Goal: Complete application form: Complete application form

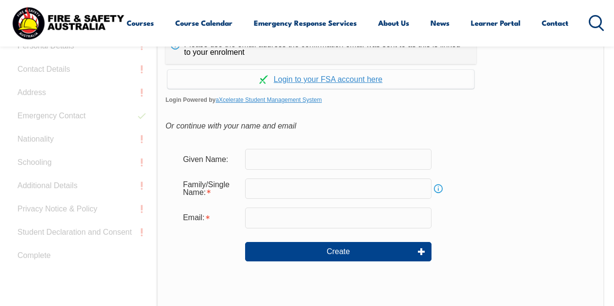
scroll to position [284, 0]
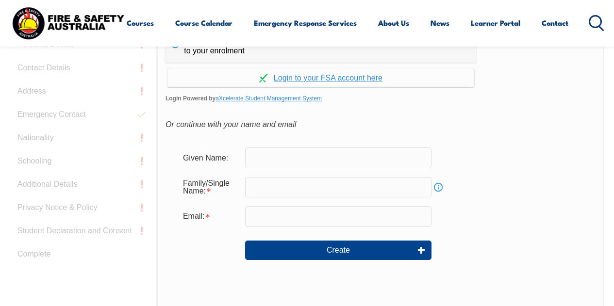
click at [288, 157] on input "text" at bounding box center [338, 157] width 186 height 20
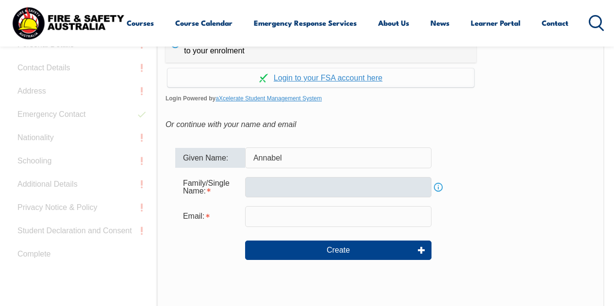
type input "Annabel"
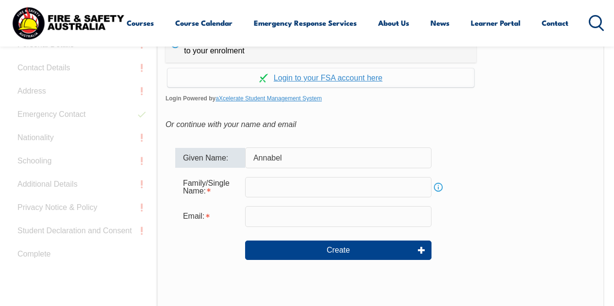
click at [292, 190] on input "text" at bounding box center [338, 187] width 186 height 20
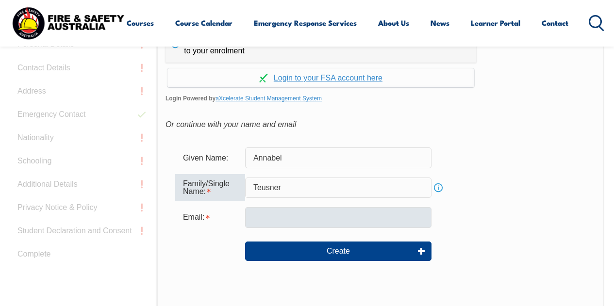
type input "Teusner"
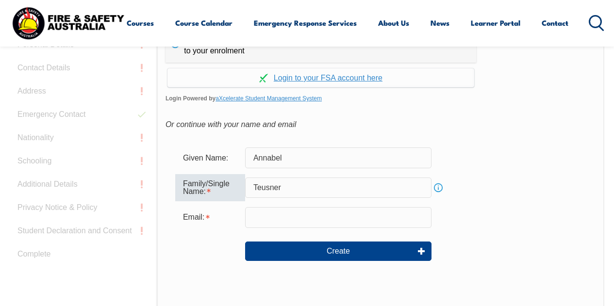
click at [284, 219] on input "email" at bounding box center [338, 217] width 186 height 20
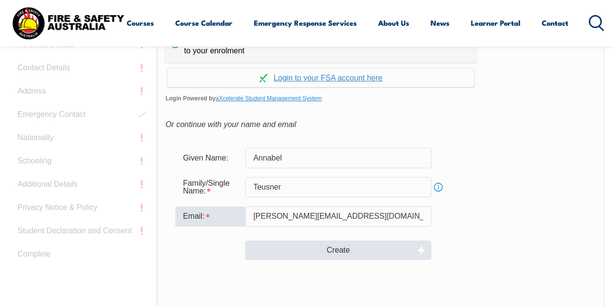
type input "[PERSON_NAME][EMAIL_ADDRESS][DOMAIN_NAME]"
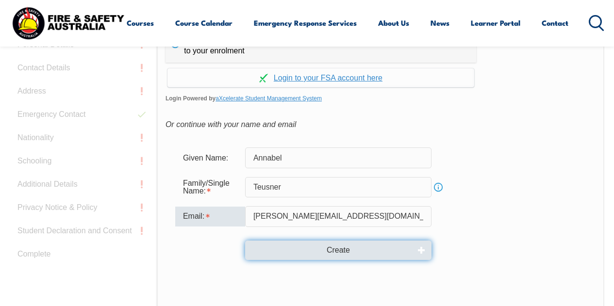
click at [344, 252] on button "Create" at bounding box center [338, 250] width 186 height 19
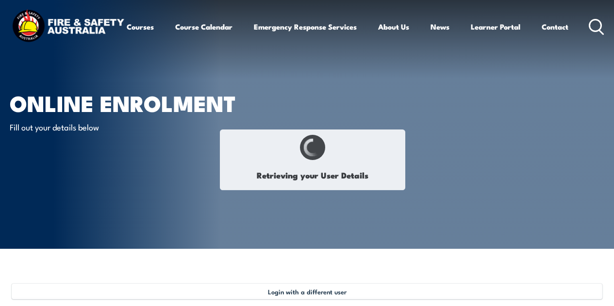
type input "Annabel"
type input "Teusner"
type input "RK729APY2R"
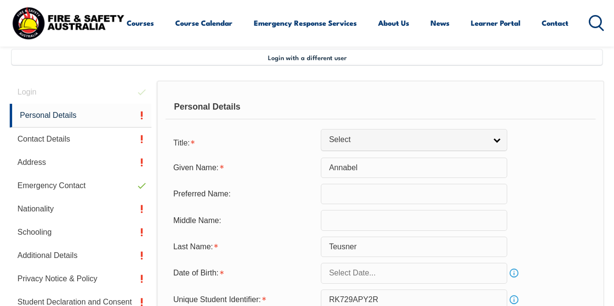
scroll to position [235, 0]
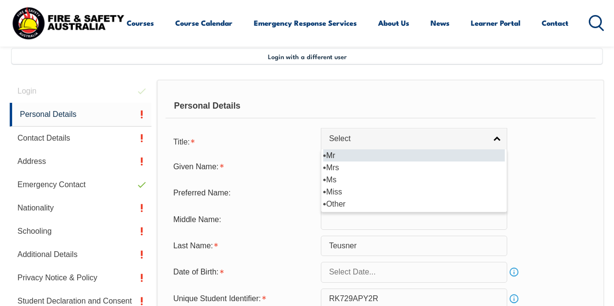
select select "Other"
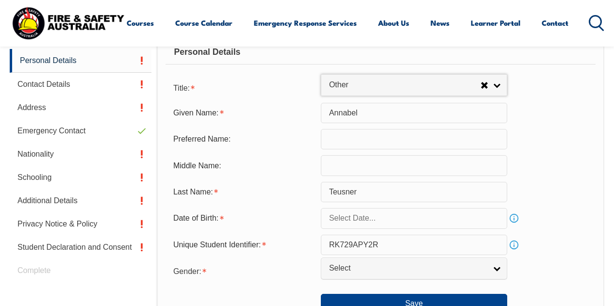
scroll to position [310, 0]
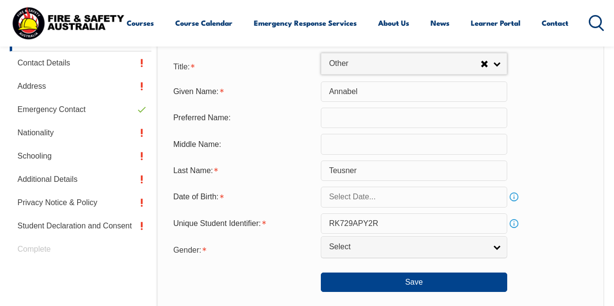
click at [511, 198] on link "Info" at bounding box center [514, 197] width 14 height 14
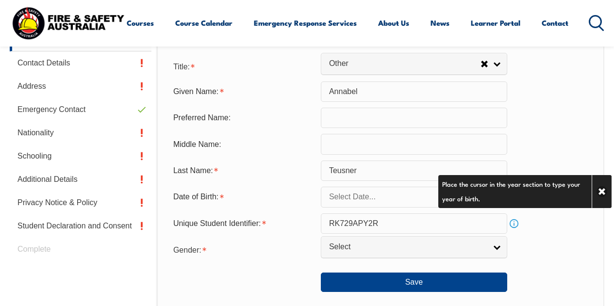
click at [548, 237] on form "Title: Mr Mrs Ms Miss Other Other Mr Mrs Ms Miss [PERSON_NAME] Given Name: [PER…" at bounding box center [380, 174] width 430 height 236
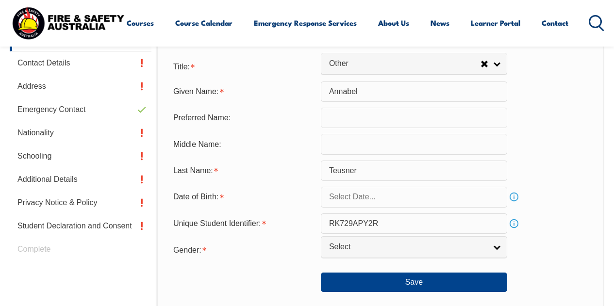
click at [391, 197] on input "text" at bounding box center [414, 197] width 186 height 20
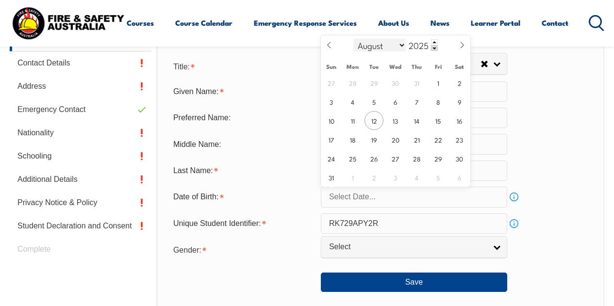
click at [402, 44] on select "January February March April May June July August September October November De…" at bounding box center [379, 45] width 53 height 13
select select "11"
click at [353, 39] on select "January February March April May June July August September October November De…" at bounding box center [379, 45] width 53 height 13
click at [433, 47] on span at bounding box center [434, 48] width 7 height 6
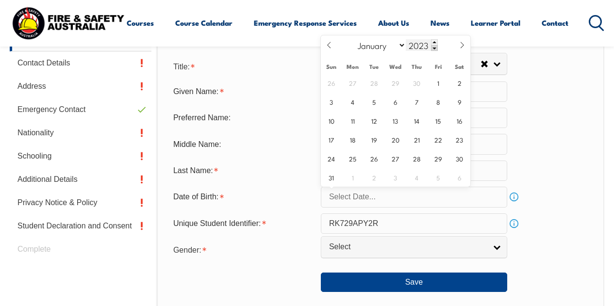
click at [434, 48] on span at bounding box center [434, 48] width 7 height 6
click at [434, 47] on span at bounding box center [434, 48] width 7 height 6
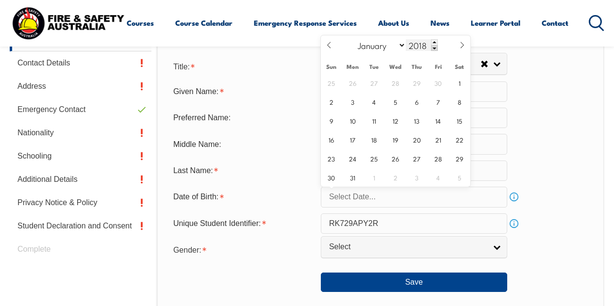
click at [434, 47] on span at bounding box center [434, 48] width 7 height 6
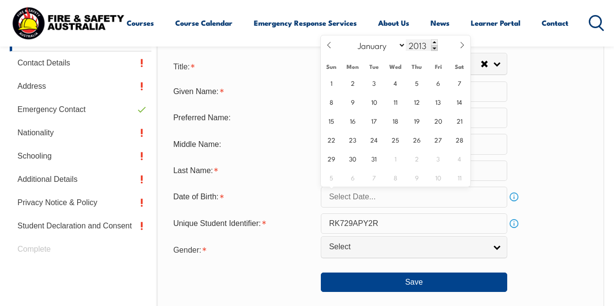
click at [434, 47] on span at bounding box center [434, 48] width 7 height 6
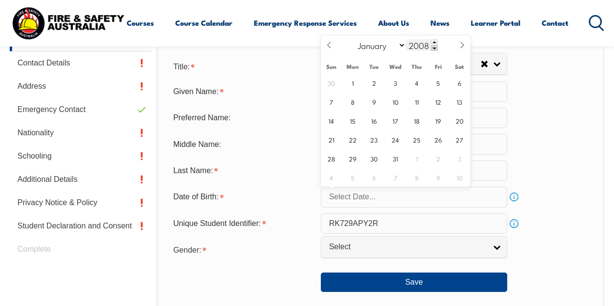
click at [434, 47] on span at bounding box center [434, 48] width 7 height 6
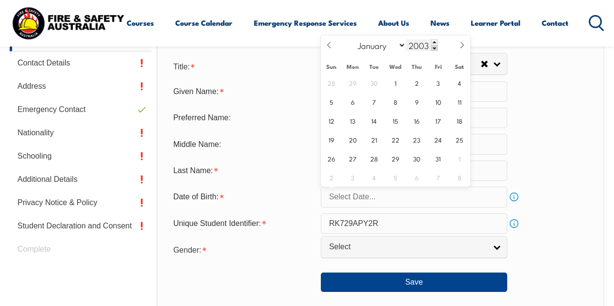
click at [434, 47] on span at bounding box center [434, 48] width 7 height 6
click at [435, 47] on span at bounding box center [434, 48] width 7 height 6
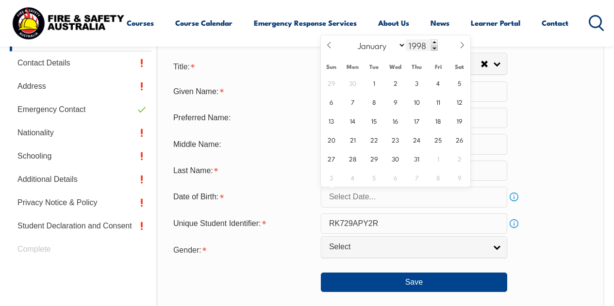
click at [435, 47] on span at bounding box center [434, 48] width 7 height 6
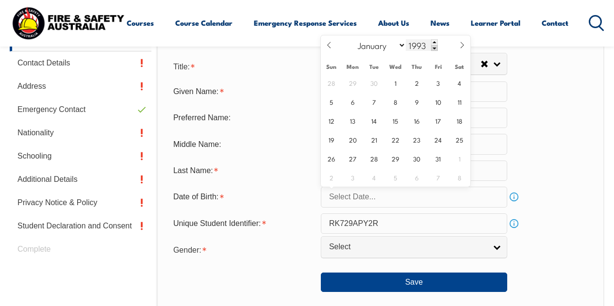
click at [435, 47] on span at bounding box center [434, 48] width 7 height 6
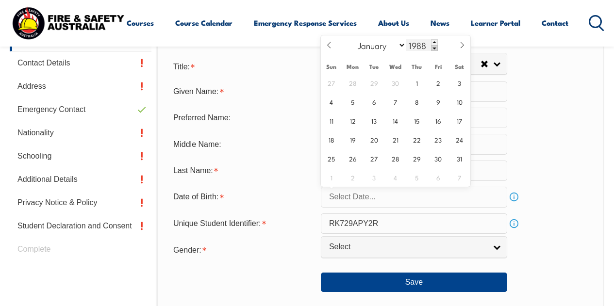
click at [435, 47] on span at bounding box center [434, 48] width 7 height 6
click at [436, 48] on span at bounding box center [434, 48] width 7 height 6
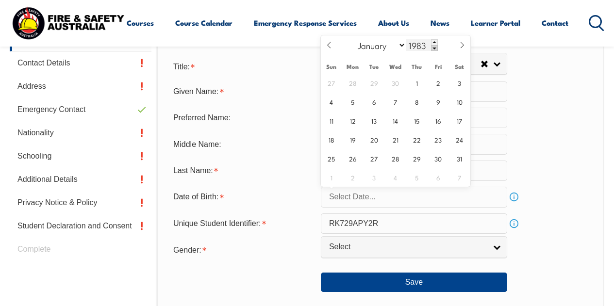
click at [436, 48] on span at bounding box center [434, 48] width 7 height 6
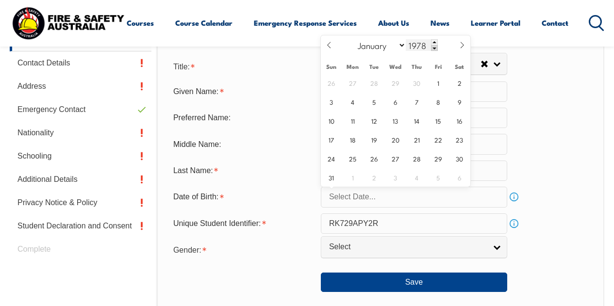
click at [436, 48] on span at bounding box center [434, 48] width 7 height 6
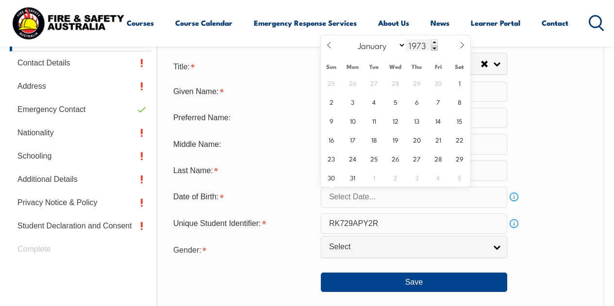
click at [436, 48] on span at bounding box center [434, 48] width 7 height 6
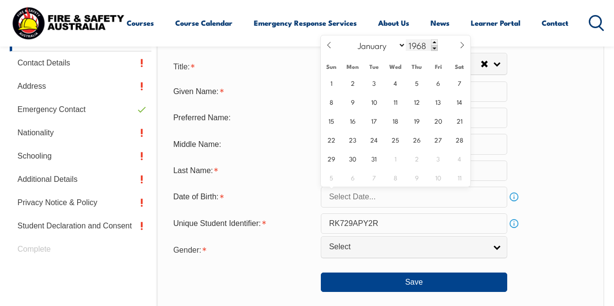
click at [436, 48] on span at bounding box center [434, 48] width 7 height 6
type input "1967"
click at [396, 100] on span "6" at bounding box center [395, 101] width 19 height 19
type input "[DATE]"
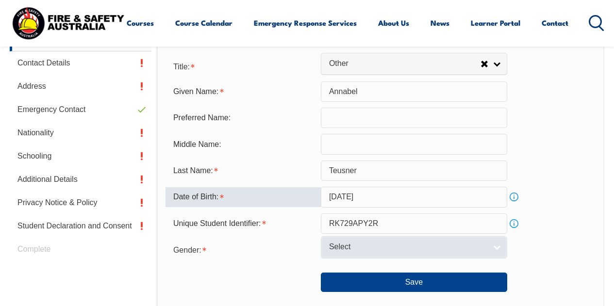
click at [496, 246] on link "Select" at bounding box center [414, 247] width 186 height 22
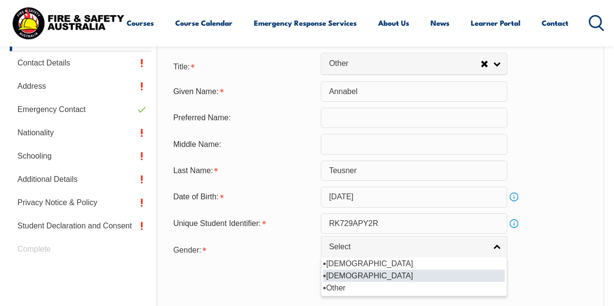
click at [352, 275] on li "[DEMOGRAPHIC_DATA]" at bounding box center [413, 276] width 181 height 12
select select "F"
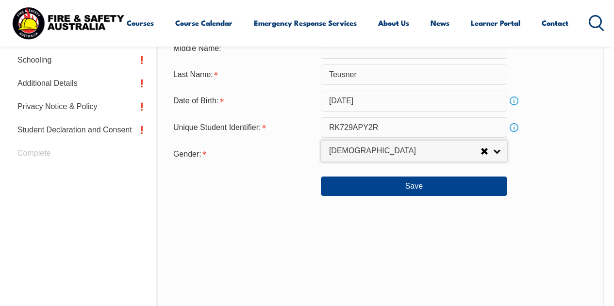
scroll to position [407, 0]
click at [411, 186] on button "Save" at bounding box center [414, 185] width 186 height 19
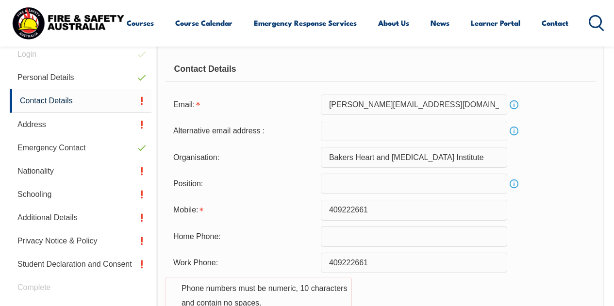
scroll to position [284, 0]
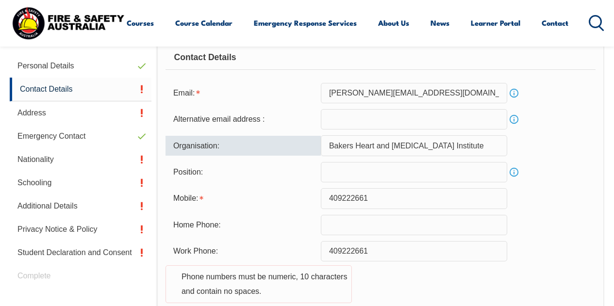
drag, startPoint x: 463, startPoint y: 146, endPoint x: 313, endPoint y: 147, distance: 149.9
click at [313, 147] on div "Organisation: Bakers Heart and [MEDICAL_DATA] Institute" at bounding box center [380, 145] width 430 height 20
click at [344, 151] on input "Bakers Heart and [MEDICAL_DATA] Institute" at bounding box center [414, 145] width 186 height 20
click at [334, 145] on input "Bakers Heart and [MEDICAL_DATA] Institute" at bounding box center [414, 145] width 186 height 20
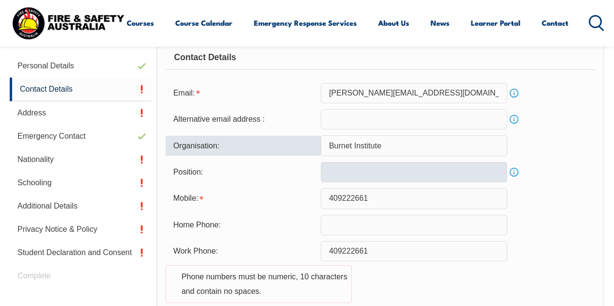
type input "Burnet Institute"
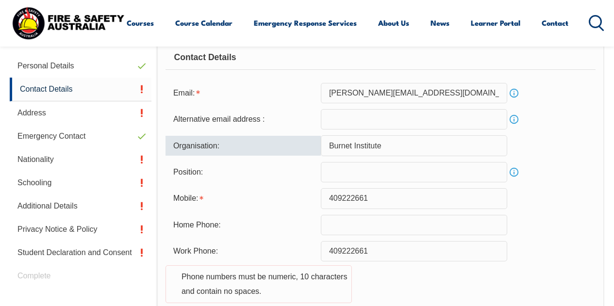
click at [371, 178] on input "text" at bounding box center [414, 172] width 186 height 20
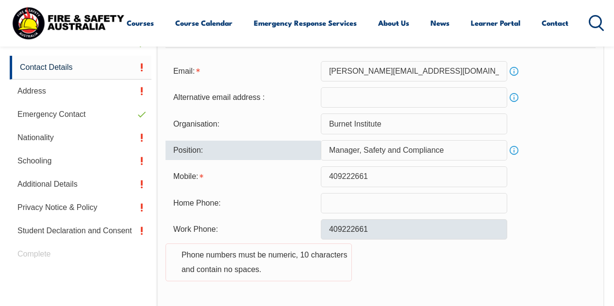
scroll to position [332, 0]
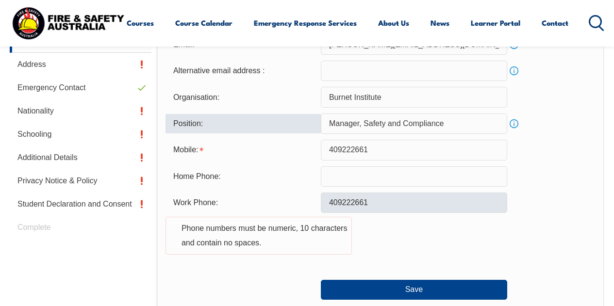
type input "Manager, Safety and Compliance"
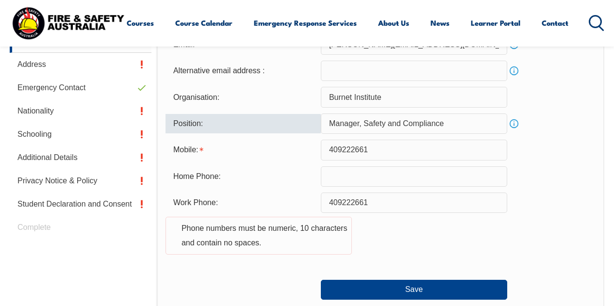
click at [331, 204] on input "409222661" at bounding box center [414, 203] width 186 height 20
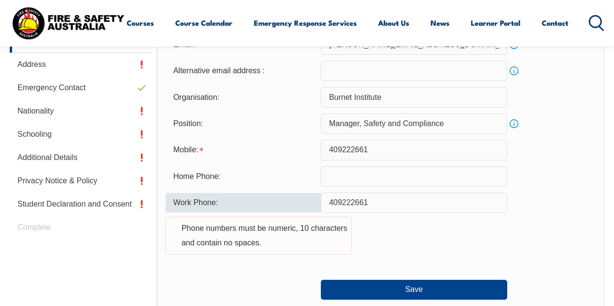
click at [328, 204] on input "409222661" at bounding box center [414, 203] width 186 height 20
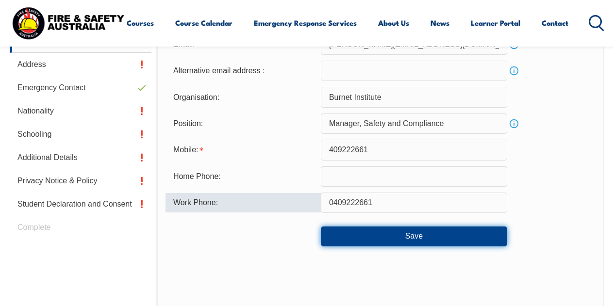
click at [441, 237] on button "Save" at bounding box center [414, 235] width 186 height 19
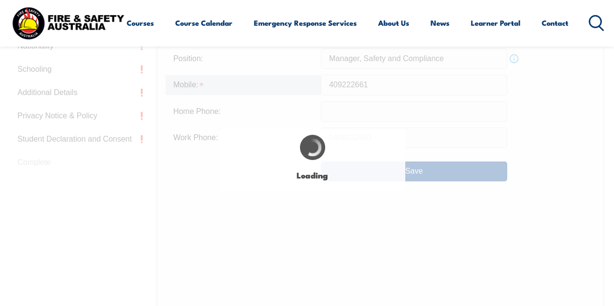
scroll to position [424, 0]
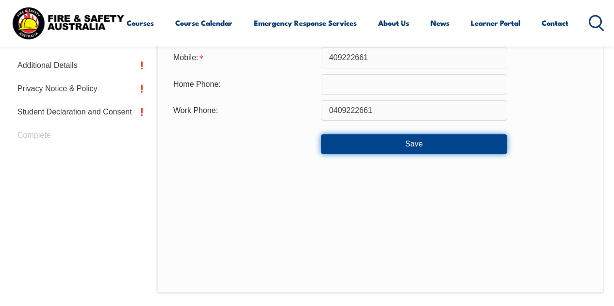
click at [416, 144] on button "Save" at bounding box center [414, 143] width 186 height 19
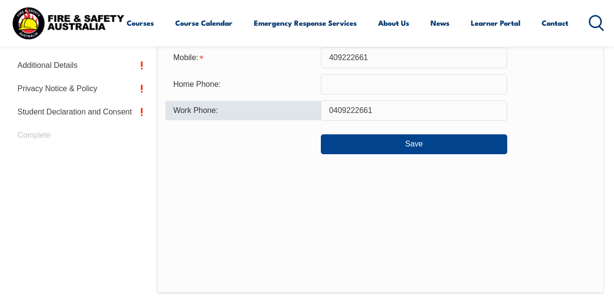
click at [334, 113] on input "0409222661" at bounding box center [414, 110] width 186 height 20
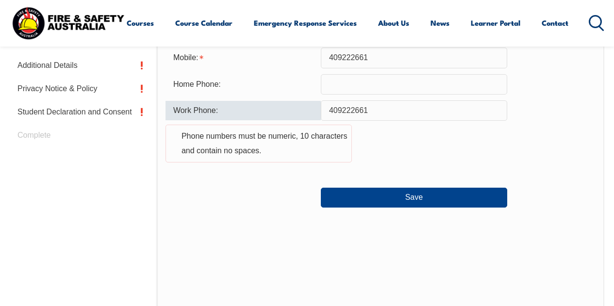
type input "0409222661"
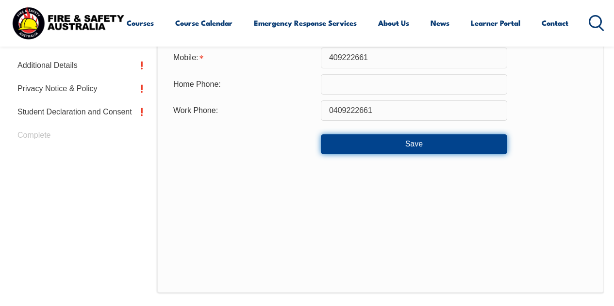
click at [378, 144] on button "Save" at bounding box center [414, 143] width 186 height 19
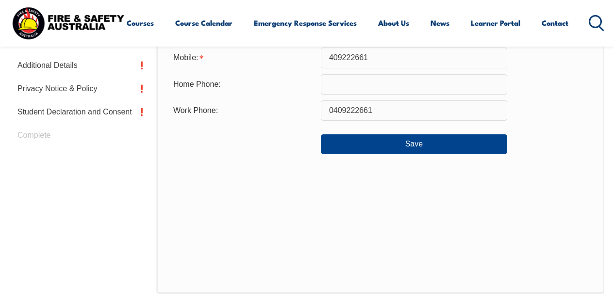
click at [271, 221] on div "Contact Details Email: [PERSON_NAME][EMAIL_ADDRESS][DOMAIN_NAME] Info Alternati…" at bounding box center [380, 91] width 447 height 403
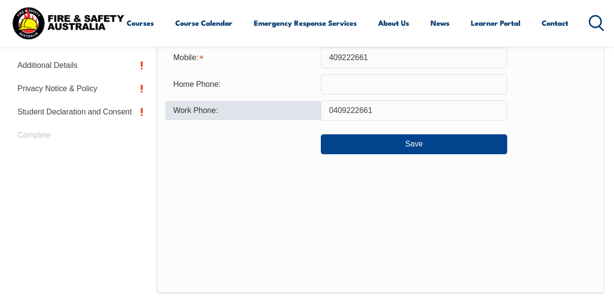
drag, startPoint x: 417, startPoint y: 108, endPoint x: 300, endPoint y: 114, distance: 117.1
click at [300, 114] on div "Work Phone: [PHONE_NUMBER]" at bounding box center [380, 110] width 430 height 20
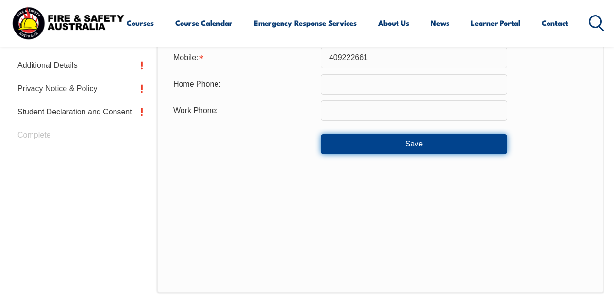
click at [409, 145] on button "Save" at bounding box center [414, 143] width 186 height 19
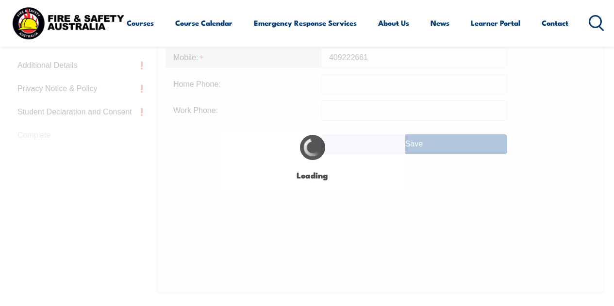
type input "0409222661"
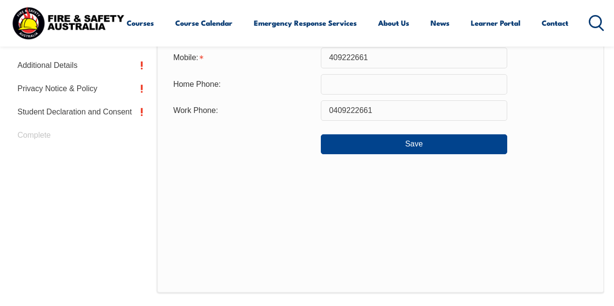
click at [287, 21] on div "Courses Course Calendar Emergency Response Services Services Overview Emergency…" at bounding box center [307, 23] width 594 height 38
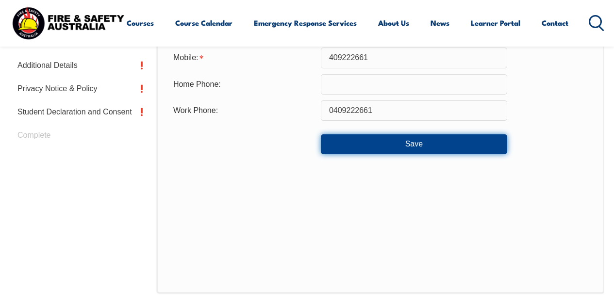
click at [405, 142] on button "Save" at bounding box center [414, 143] width 186 height 19
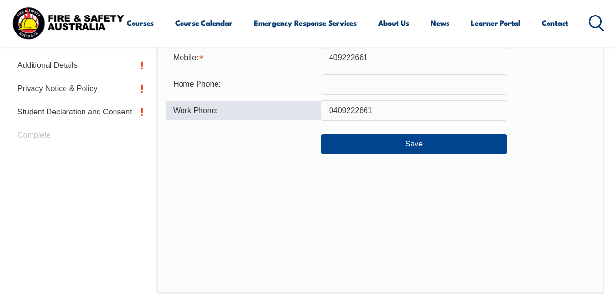
click at [397, 113] on input "0409222661" at bounding box center [414, 110] width 186 height 20
drag, startPoint x: 394, startPoint y: 111, endPoint x: 333, endPoint y: 108, distance: 61.2
click at [284, 106] on div "Work Phone: [PHONE_NUMBER]" at bounding box center [380, 110] width 430 height 20
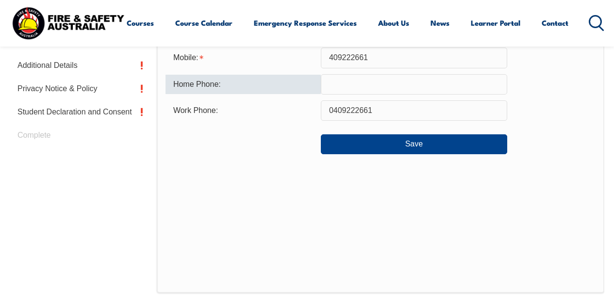
click at [339, 86] on input "text" at bounding box center [414, 84] width 186 height 20
paste input "0409222661"
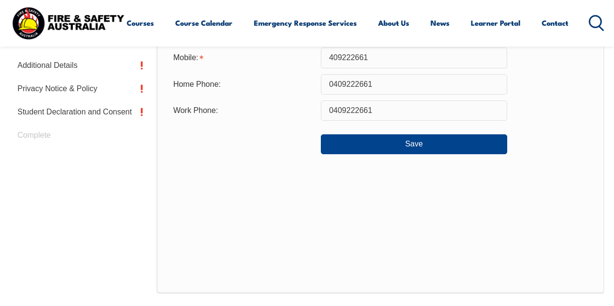
click at [285, 185] on div "Contact Details Email: [PERSON_NAME][EMAIL_ADDRESS][DOMAIN_NAME] Info Alternati…" at bounding box center [380, 91] width 447 height 403
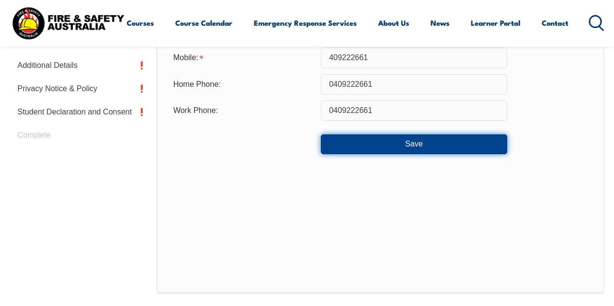
click at [376, 146] on button "Save" at bounding box center [414, 143] width 186 height 19
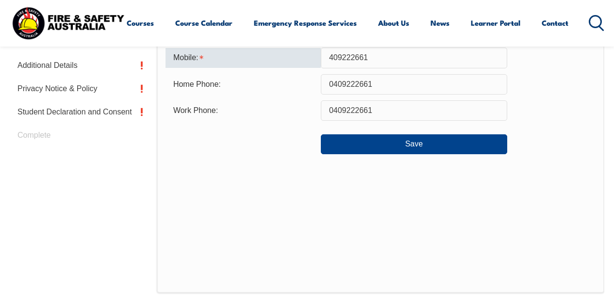
click at [391, 177] on div "Contact Details Email: [PERSON_NAME][EMAIL_ADDRESS][DOMAIN_NAME] Info Alternati…" at bounding box center [380, 91] width 447 height 403
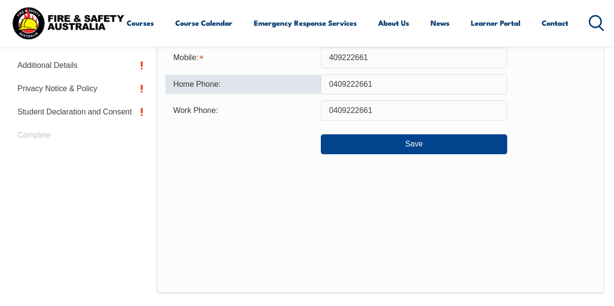
click at [381, 85] on input "0409222661" at bounding box center [414, 84] width 186 height 20
click at [333, 85] on input "0409222661" at bounding box center [414, 84] width 186 height 20
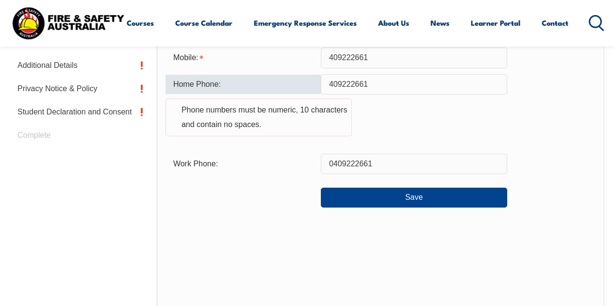
type input "0409222661"
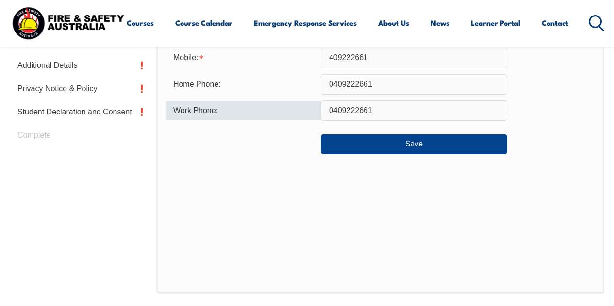
click at [379, 105] on input "0409222661" at bounding box center [414, 110] width 186 height 20
click at [327, 111] on input "0409222661" at bounding box center [414, 110] width 186 height 20
click at [333, 112] on input "0409222661" at bounding box center [414, 110] width 186 height 20
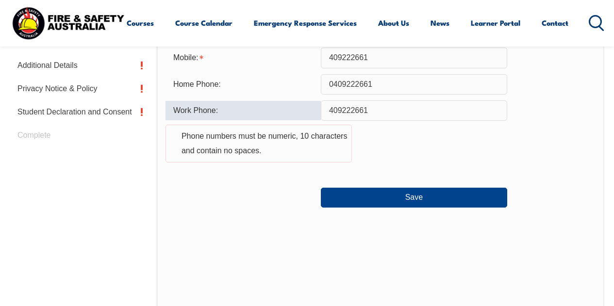
type input "0409222661"
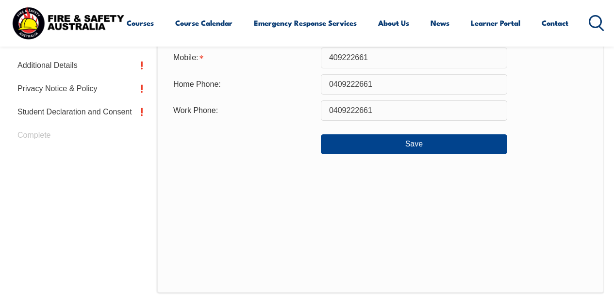
click at [381, 179] on div "Contact Details Email: [PERSON_NAME][EMAIL_ADDRESS][DOMAIN_NAME] Info Alternati…" at bounding box center [380, 91] width 447 height 403
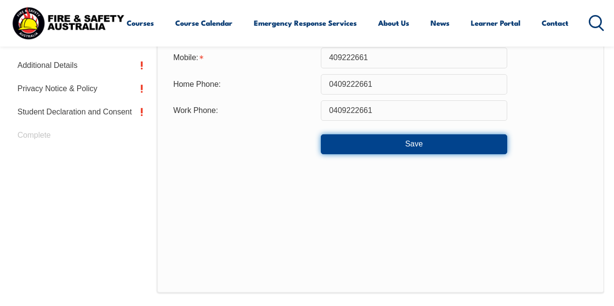
click at [370, 144] on button "Save" at bounding box center [414, 143] width 186 height 19
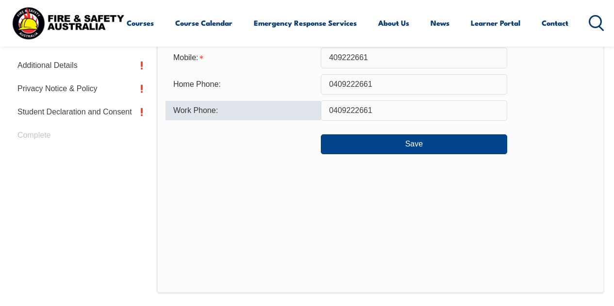
click at [328, 111] on input "0409222661" at bounding box center [414, 110] width 186 height 20
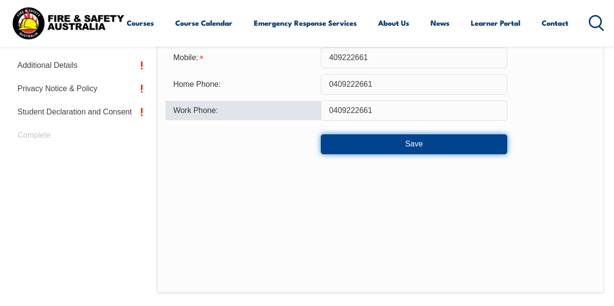
click at [429, 153] on button "Save" at bounding box center [414, 143] width 186 height 19
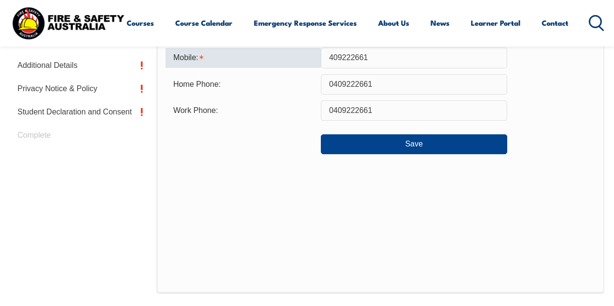
click at [388, 189] on div "Contact Details Email: [PERSON_NAME][EMAIL_ADDRESS][DOMAIN_NAME] Info Alternati…" at bounding box center [380, 91] width 447 height 403
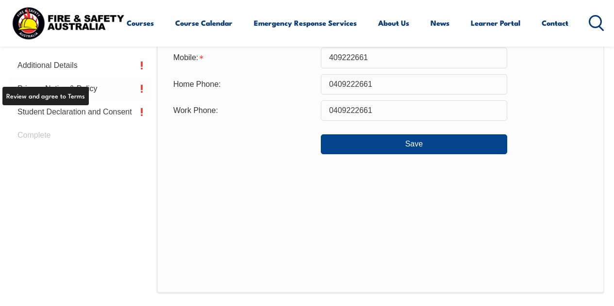
click at [94, 86] on link "Privacy Notice & Policy" at bounding box center [81, 88] width 142 height 23
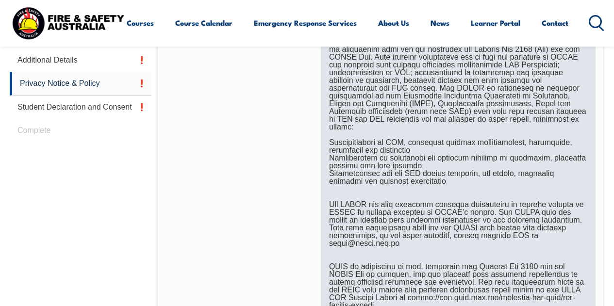
scroll to position [720, 0]
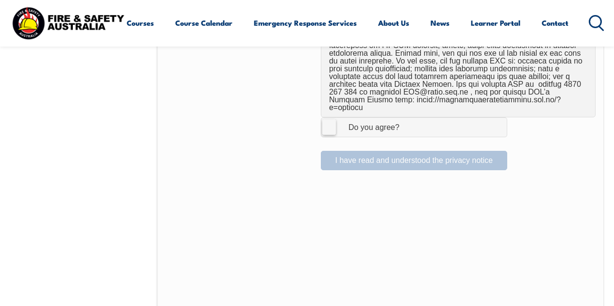
click at [328, 117] on label "I Agree Do you agree?" at bounding box center [414, 126] width 186 height 19
click at [407, 118] on input "I Agree Do you agree?" at bounding box center [415, 127] width 16 height 18
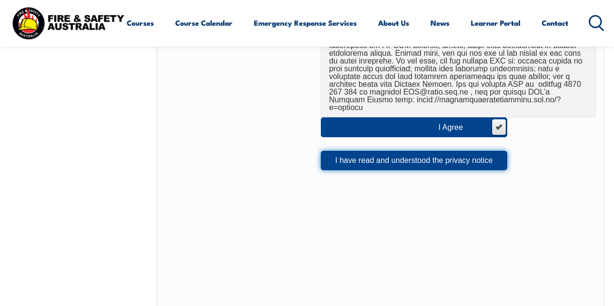
click at [400, 151] on button "I have read and understood the privacy notice" at bounding box center [414, 160] width 186 height 19
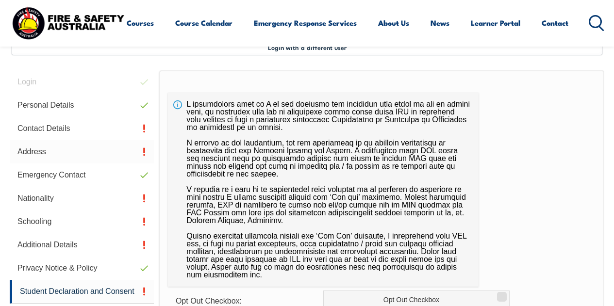
scroll to position [235, 0]
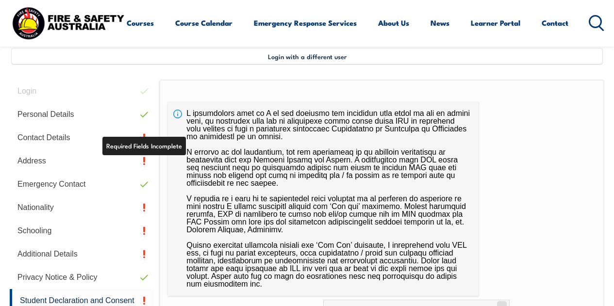
drag, startPoint x: 39, startPoint y: 134, endPoint x: 187, endPoint y: 133, distance: 147.9
click at [39, 134] on link "Contact Details" at bounding box center [82, 137] width 144 height 23
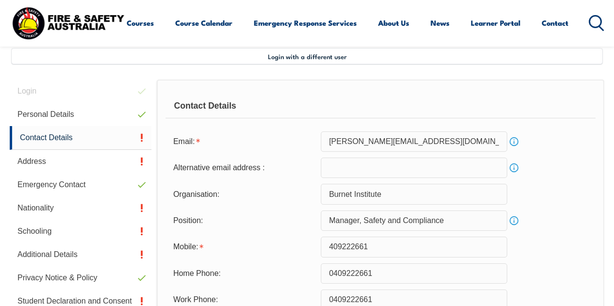
click at [329, 245] on input "409222661" at bounding box center [414, 247] width 186 height 20
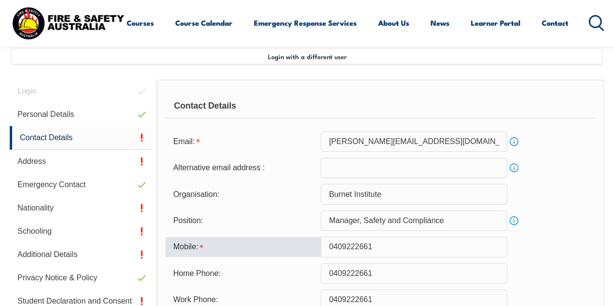
scroll to position [332, 0]
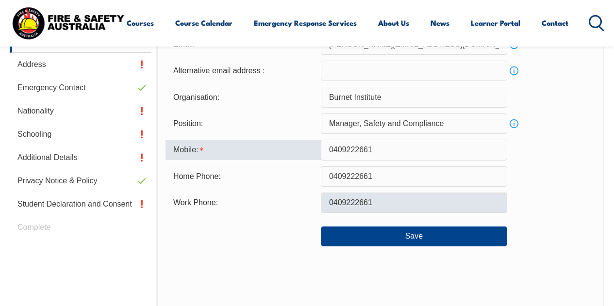
type input "0409222661"
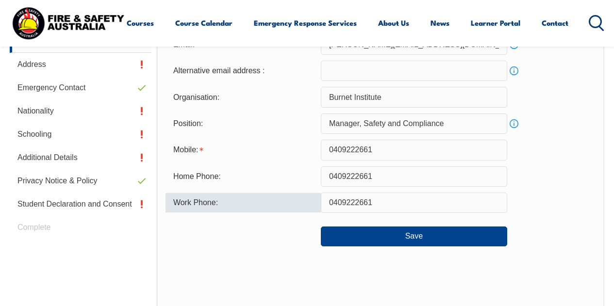
drag, startPoint x: 376, startPoint y: 202, endPoint x: 270, endPoint y: 206, distance: 106.3
click at [270, 206] on div "Work Phone: [PHONE_NUMBER]" at bounding box center [380, 203] width 430 height 20
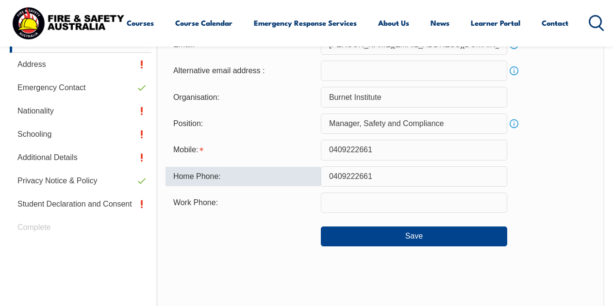
drag, startPoint x: 385, startPoint y: 176, endPoint x: 307, endPoint y: 173, distance: 78.1
click at [307, 173] on div "Home Phone: [PHONE_NUMBER]" at bounding box center [380, 176] width 430 height 20
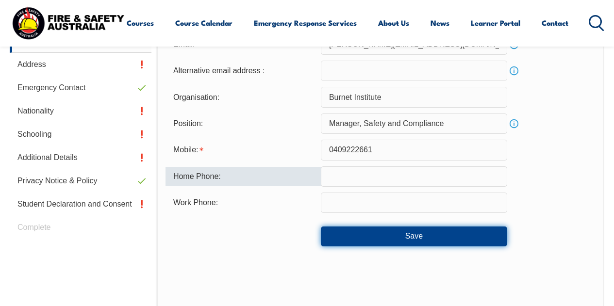
click at [400, 241] on button "Save" at bounding box center [414, 235] width 186 height 19
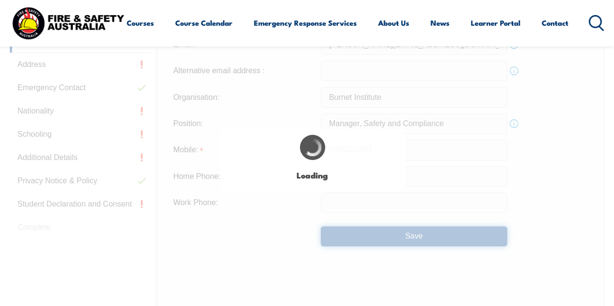
type input "0409222661"
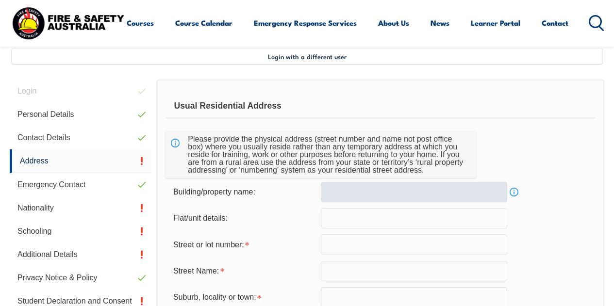
scroll to position [284, 0]
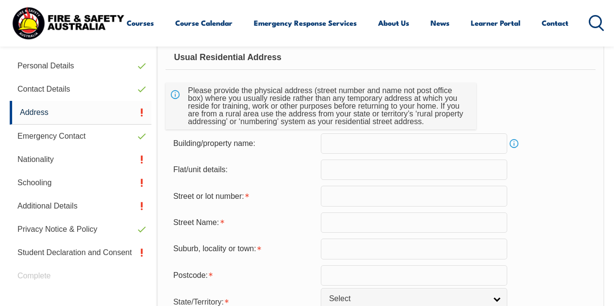
click at [357, 198] on input "text" at bounding box center [414, 196] width 186 height 20
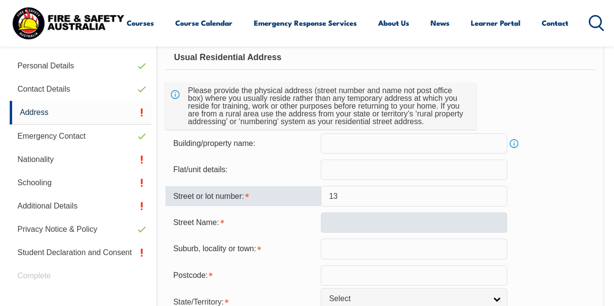
type input "13"
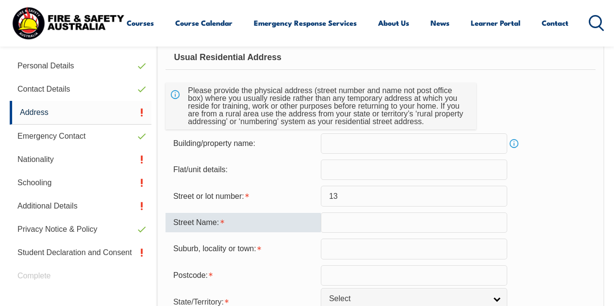
click at [373, 222] on input "text" at bounding box center [414, 222] width 186 height 20
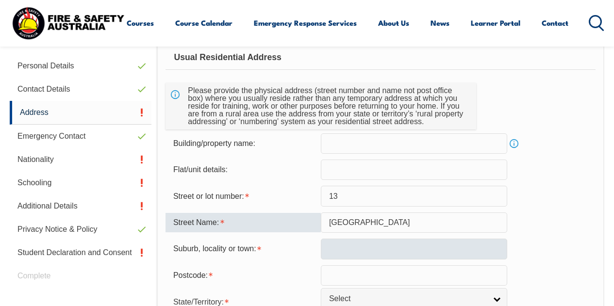
type input "[GEOGRAPHIC_DATA]"
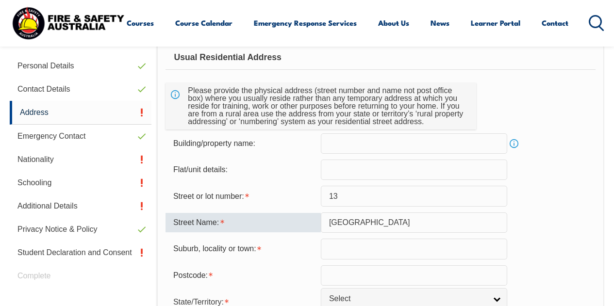
click at [379, 253] on input "text" at bounding box center [414, 249] width 186 height 20
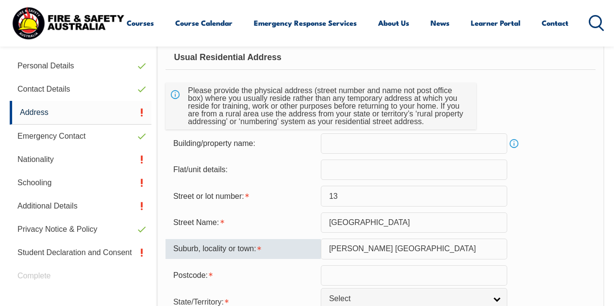
click at [345, 248] on input "[PERSON_NAME] [GEOGRAPHIC_DATA]" at bounding box center [414, 249] width 186 height 20
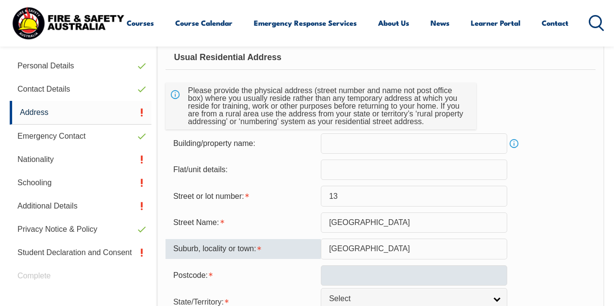
type input "[GEOGRAPHIC_DATA]"
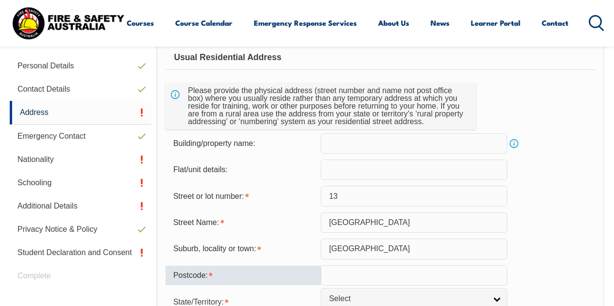
click at [338, 277] on input "text" at bounding box center [414, 275] width 186 height 20
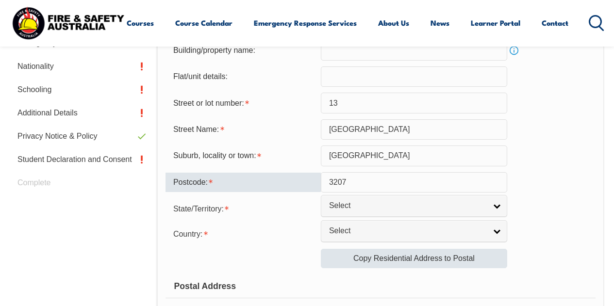
scroll to position [381, 0]
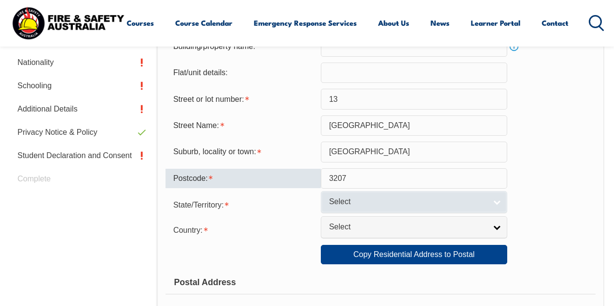
type input "3207"
click at [499, 206] on link "Select" at bounding box center [414, 202] width 186 height 22
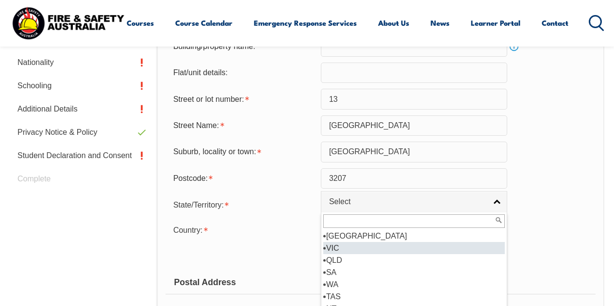
click at [362, 245] on li "VIC" at bounding box center [413, 248] width 181 height 12
select select "VIC"
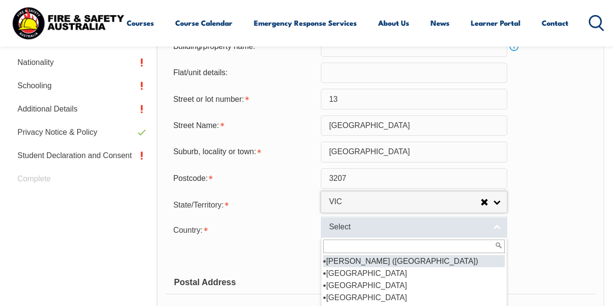
click at [499, 227] on link "Select" at bounding box center [414, 227] width 186 height 22
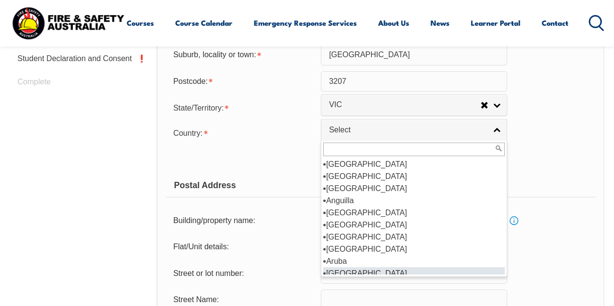
scroll to position [97, 0]
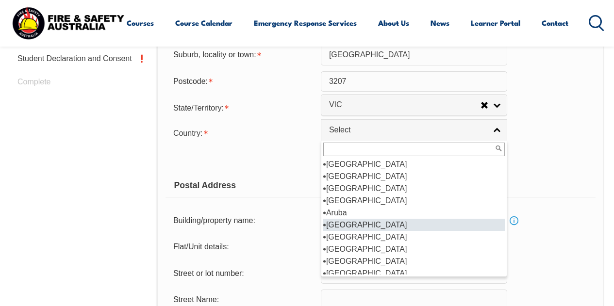
click at [356, 224] on li "[GEOGRAPHIC_DATA]" at bounding box center [413, 225] width 181 height 12
select select "1101"
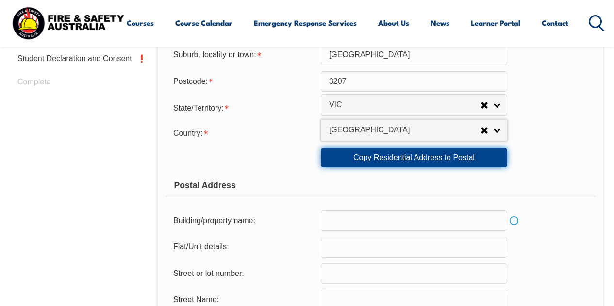
click at [410, 157] on link "Copy Residential Address to Postal" at bounding box center [414, 157] width 186 height 19
type input "13"
type input "[GEOGRAPHIC_DATA]"
select select "VIC"
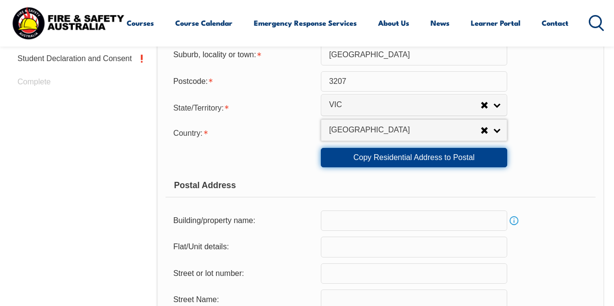
type input "3207"
select select "1101"
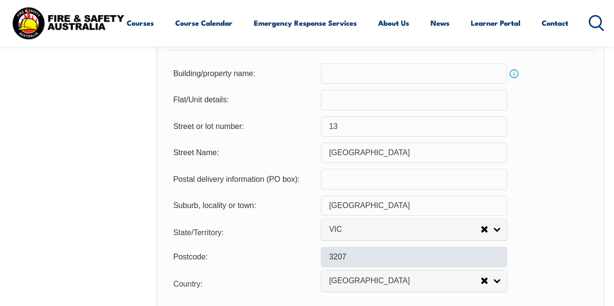
scroll to position [720, 0]
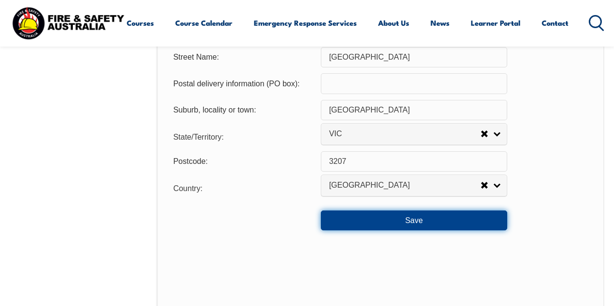
click at [412, 223] on button "Save" at bounding box center [414, 219] width 186 height 19
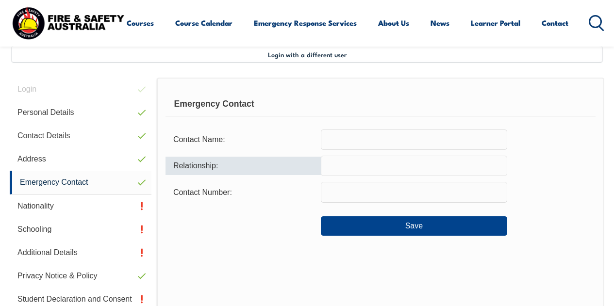
scroll to position [235, 0]
